Goal: Transaction & Acquisition: Purchase product/service

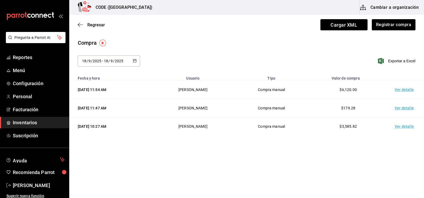
click at [256, 64] on div "[DATE] [DATE] - [DATE] [DATE] Exportar a Excel" at bounding box center [246, 64] width 355 height 18
click at [410, 91] on td "Ver detalle" at bounding box center [405, 90] width 37 height 18
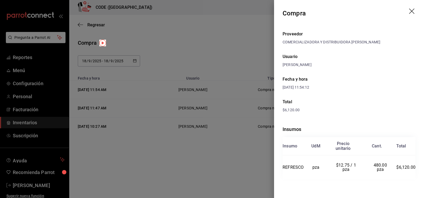
click at [199, 52] on div at bounding box center [212, 99] width 424 height 198
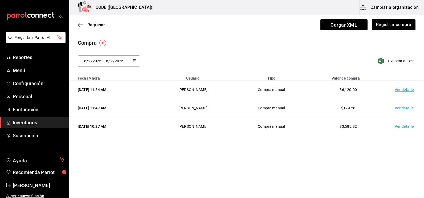
click at [250, 46] on div "Compra" at bounding box center [247, 43] width 338 height 8
click at [403, 91] on td "Ver detalle" at bounding box center [405, 90] width 37 height 18
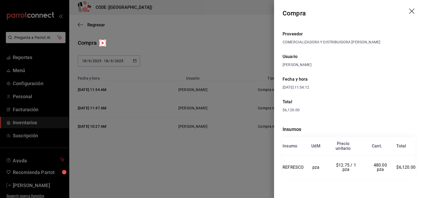
click at [232, 144] on div at bounding box center [212, 99] width 424 height 198
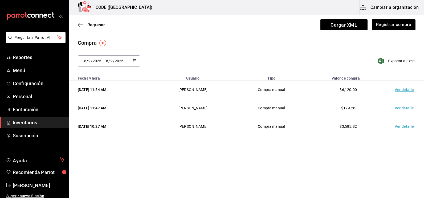
click at [409, 107] on td "Ver detalle" at bounding box center [405, 108] width 37 height 18
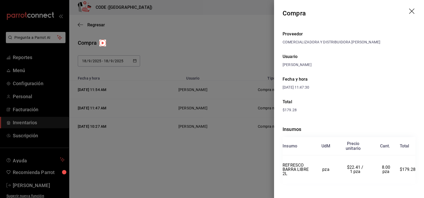
click at [227, 43] on div at bounding box center [212, 99] width 424 height 198
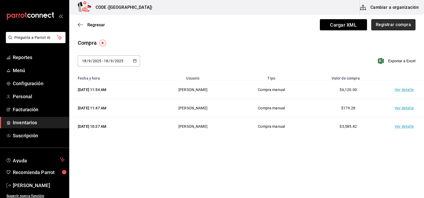
click at [386, 26] on button "Registrar compra" at bounding box center [393, 24] width 44 height 11
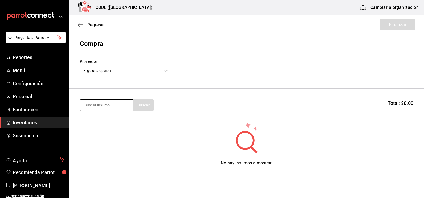
click at [104, 103] on input at bounding box center [106, 105] width 53 height 11
type input "DOM P"
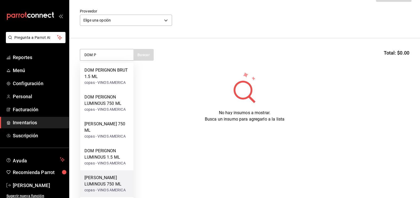
scroll to position [57, 0]
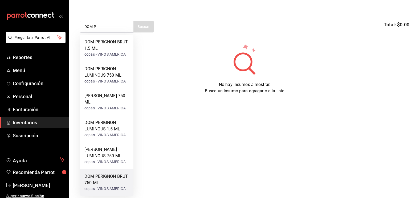
click at [95, 184] on div "DOM PERIGNON BRUT 750 ML" at bounding box center [106, 179] width 45 height 13
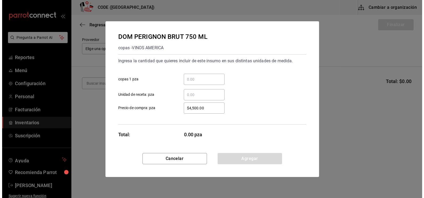
scroll to position [0, 0]
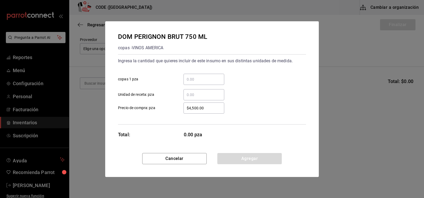
click at [191, 82] on input "​ copas 1 pza" at bounding box center [204, 79] width 41 height 6
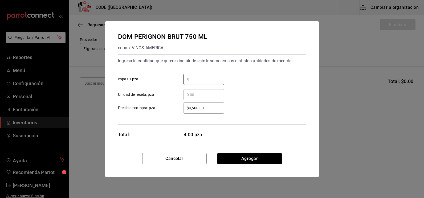
type input "4"
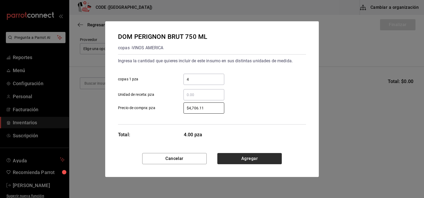
type input "$4,706.11"
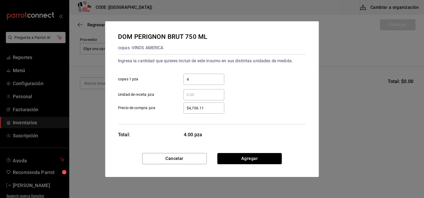
click at [249, 158] on button "Agregar" at bounding box center [249, 158] width 64 height 11
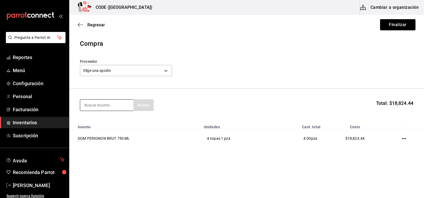
click at [96, 107] on input at bounding box center [106, 105] width 53 height 11
type input "MOET C"
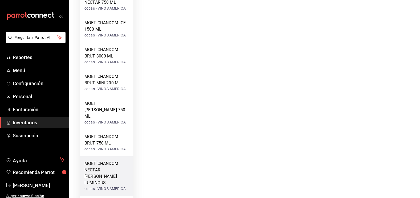
scroll to position [193, 0]
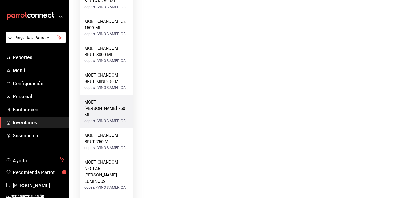
click at [106, 118] on div "copas - VINOS AMERICA" at bounding box center [106, 121] width 45 height 6
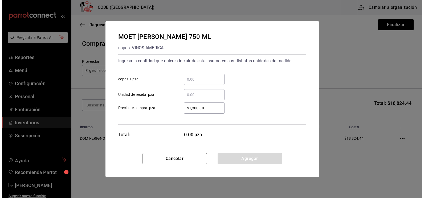
scroll to position [0, 0]
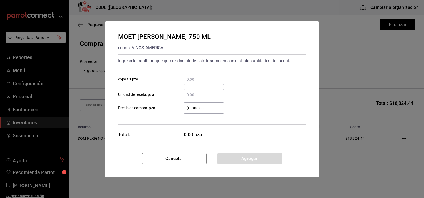
click at [196, 76] on div "​" at bounding box center [204, 79] width 41 height 11
click at [196, 76] on input "​ copas 1 pza" at bounding box center [204, 79] width 41 height 6
type input "4"
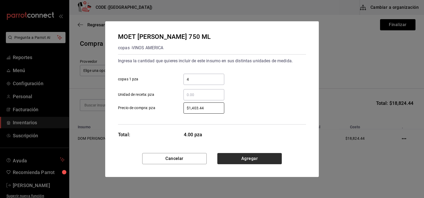
type input "$1,403.44"
click at [243, 161] on button "Agregar" at bounding box center [249, 158] width 64 height 11
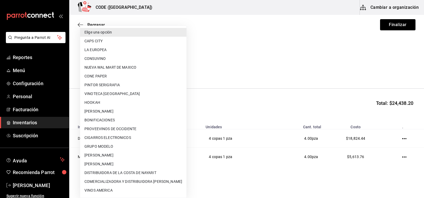
click at [127, 68] on body "Pregunta a Parrot AI Reportes Menú Configuración Personal Facturación Inventari…" at bounding box center [212, 84] width 424 height 168
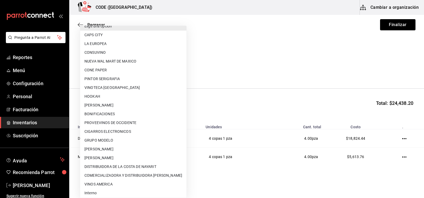
scroll to position [8, 0]
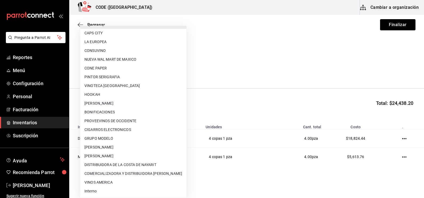
drag, startPoint x: 104, startPoint y: 183, endPoint x: 103, endPoint y: 186, distance: 3.3
click at [104, 184] on li "VINOS AMERICA" at bounding box center [133, 182] width 106 height 9
type input "21a97b26-24ec-4ea3-adc8-3fa0e39621ed"
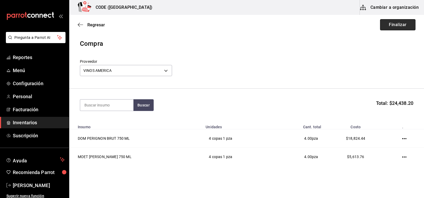
click at [392, 26] on button "Finalizar" at bounding box center [397, 24] width 35 height 11
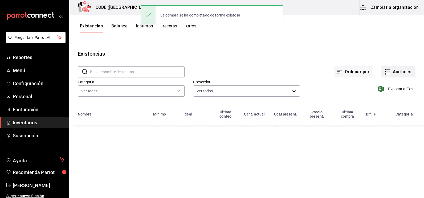
click at [397, 69] on button "Acciones" at bounding box center [398, 71] width 34 height 11
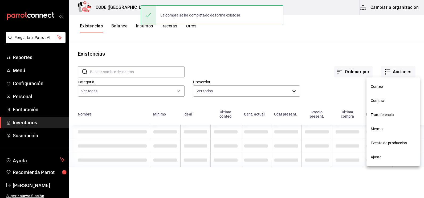
click at [384, 99] on span "Compra" at bounding box center [393, 101] width 45 height 6
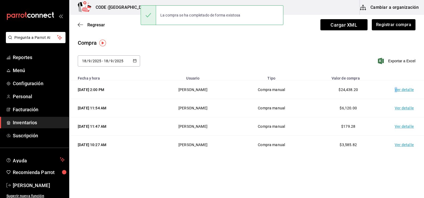
click at [397, 87] on td "Ver detalle" at bounding box center [405, 90] width 37 height 18
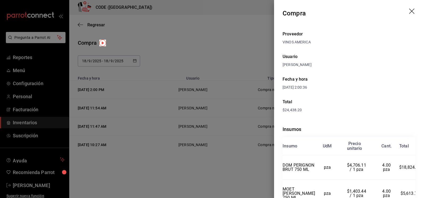
click at [369, 100] on div "Total" at bounding box center [349, 102] width 133 height 6
drag, startPoint x: 189, startPoint y: 50, endPoint x: 245, endPoint y: 69, distance: 59.8
click at [189, 50] on div at bounding box center [212, 99] width 424 height 198
click at [245, 69] on div at bounding box center [212, 99] width 424 height 198
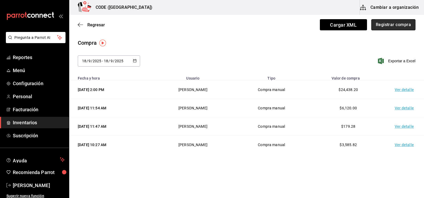
click at [389, 28] on button "Registrar compra" at bounding box center [393, 24] width 44 height 11
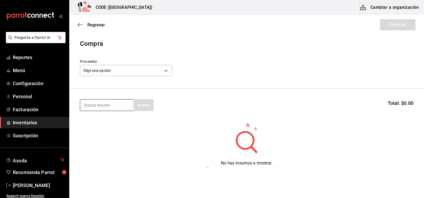
click at [100, 103] on input at bounding box center [106, 105] width 53 height 11
type input "CLASE"
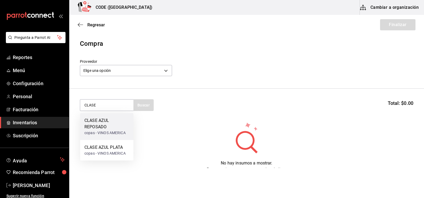
click at [101, 127] on div "CLASE AZUL REPOSADO" at bounding box center [106, 123] width 45 height 13
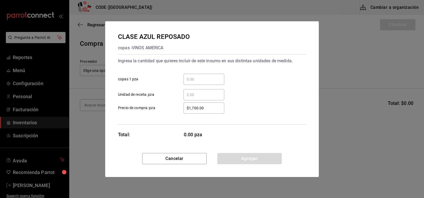
click at [192, 97] on input "​ Unidad de receta: pza" at bounding box center [204, 95] width 41 height 6
click at [193, 79] on input "​ copas 1 pza" at bounding box center [204, 79] width 41 height 6
type input "1"
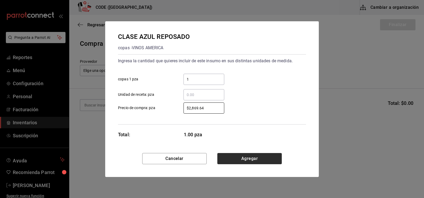
type input "$2,869.64"
click at [241, 157] on button "Agregar" at bounding box center [249, 158] width 64 height 11
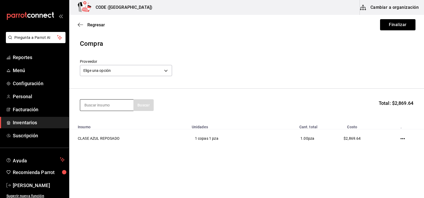
click at [104, 108] on input at bounding box center [106, 105] width 53 height 11
type input "MACAL"
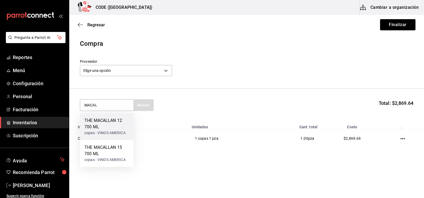
click at [105, 122] on div "THE MACALLAN 12 700 ML" at bounding box center [106, 123] width 45 height 13
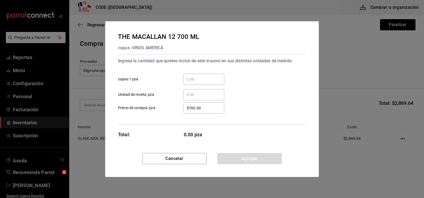
click at [199, 83] on div "​" at bounding box center [204, 79] width 41 height 11
click at [199, 83] on input "​ copas 1 pza" at bounding box center [204, 79] width 41 height 6
type input "4"
type input "1"
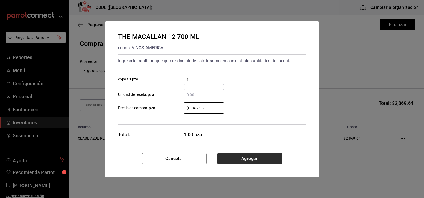
type input "$1,367.35"
click at [238, 161] on button "Agregar" at bounding box center [249, 158] width 64 height 11
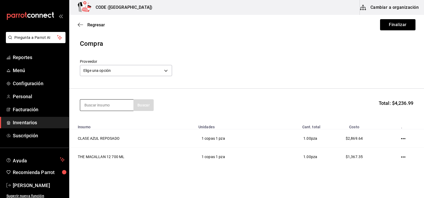
click at [104, 110] on input at bounding box center [106, 105] width 53 height 11
click at [104, 107] on input at bounding box center [106, 105] width 53 height 11
type input "DOBE"
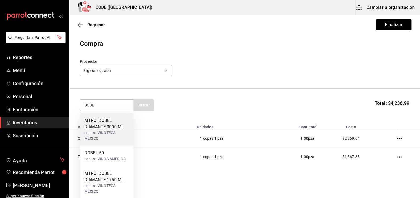
click at [105, 126] on div "MTRO. DOBEL DIAMANTE 3000 ML" at bounding box center [106, 123] width 45 height 13
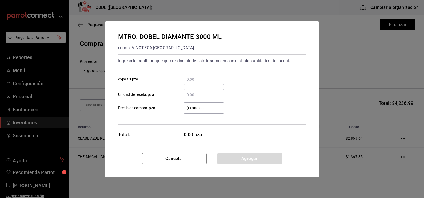
click at [210, 82] on input "​ copas 1 pza" at bounding box center [204, 79] width 41 height 6
type input "5"
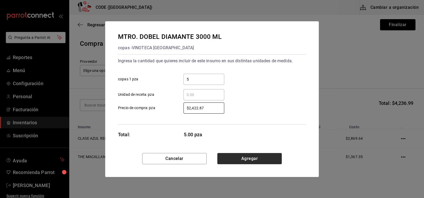
type input "$2,422.87"
click at [242, 157] on button "Agregar" at bounding box center [249, 158] width 64 height 11
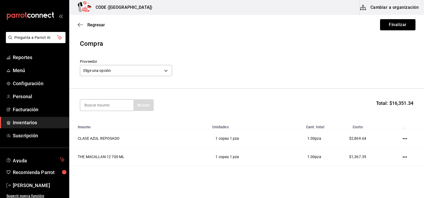
click at [221, 81] on header "Compra Proveedor Elige una opción default" at bounding box center [246, 64] width 355 height 50
click at [135, 71] on body "Pregunta a Parrot AI Reportes Menú Configuración Personal Facturación Inventari…" at bounding box center [212, 84] width 424 height 168
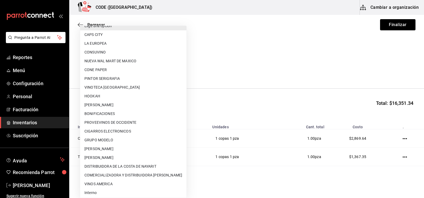
scroll to position [8, 0]
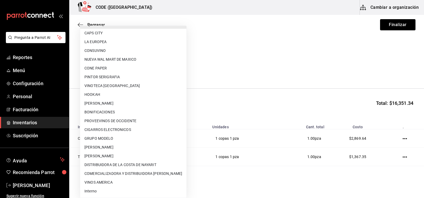
click at [106, 183] on li "VINOS AMERICA" at bounding box center [133, 182] width 106 height 9
type input "21a97b26-24ec-4ea3-adc8-3fa0e39621ed"
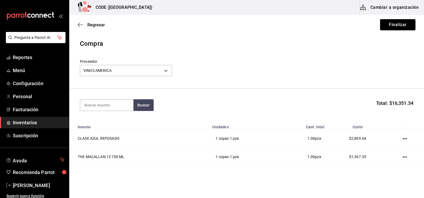
click at [280, 45] on div "Compra" at bounding box center [246, 44] width 333 height 10
click at [390, 26] on button "Finalizar" at bounding box center [397, 24] width 35 height 11
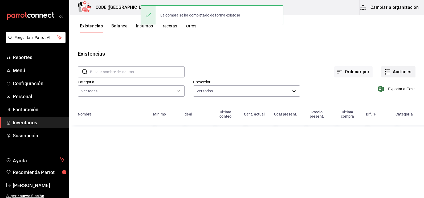
click at [391, 74] on button "Acciones" at bounding box center [398, 71] width 34 height 11
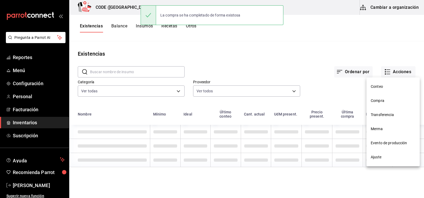
click at [391, 102] on span "Compra" at bounding box center [393, 101] width 45 height 6
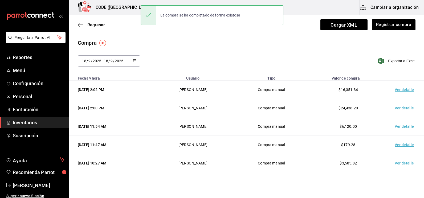
click at [394, 88] on td "Ver detalle" at bounding box center [405, 90] width 37 height 18
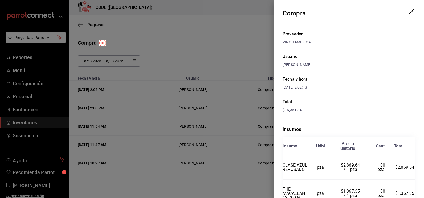
click at [355, 104] on div "Total" at bounding box center [349, 102] width 133 height 6
click at [223, 47] on div at bounding box center [212, 99] width 424 height 198
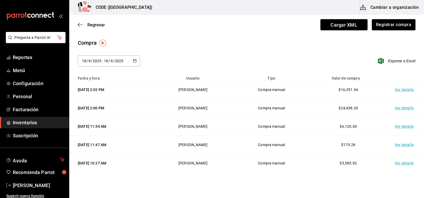
click at [282, 52] on div "Compra [DATE] [DATE] - [DATE] [DATE] Exportar a Excel" at bounding box center [246, 56] width 355 height 34
click at [390, 24] on button "Registrar compra" at bounding box center [393, 24] width 44 height 11
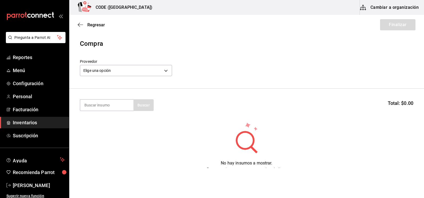
click at [220, 59] on header "Compra Proveedor Elige una opción default" at bounding box center [246, 64] width 355 height 50
